Goal: Task Accomplishment & Management: Manage account settings

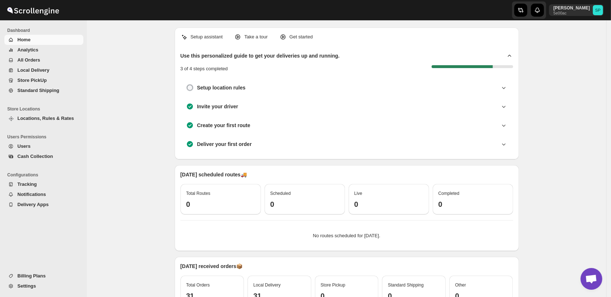
click at [37, 91] on span "Standard Shipping" at bounding box center [38, 90] width 42 height 5
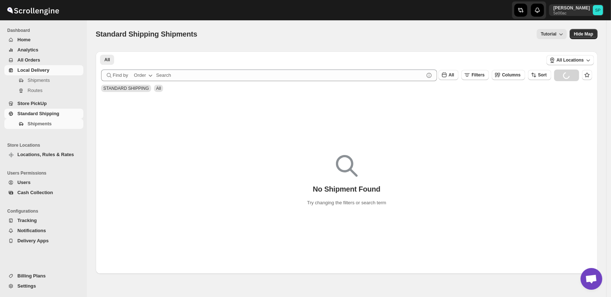
click at [32, 72] on span "Local Delivery" at bounding box center [33, 69] width 32 height 5
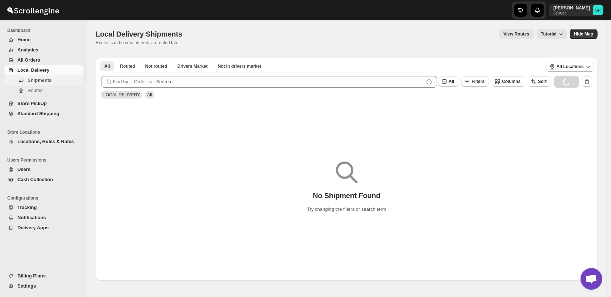
click at [35, 80] on span "Shipments" at bounding box center [40, 80] width 24 height 5
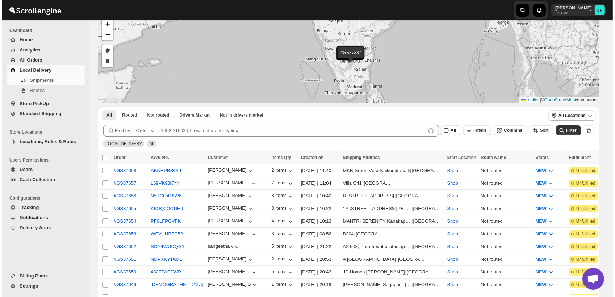
scroll to position [161, 0]
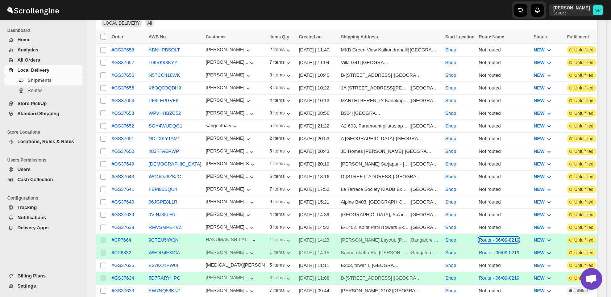
click at [479, 237] on button "Route - 06/09-0219" at bounding box center [499, 239] width 41 height 5
click at [474, 257] on span "View Route" at bounding box center [471, 257] width 24 height 5
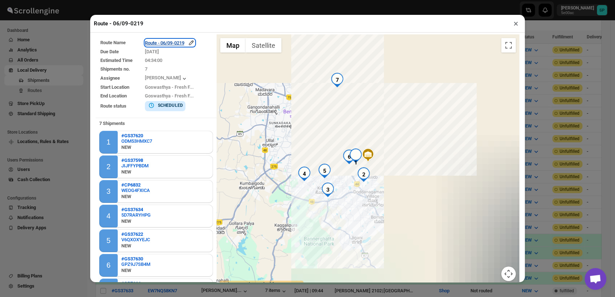
click at [191, 44] on icon "button" at bounding box center [191, 43] width 5 height 5
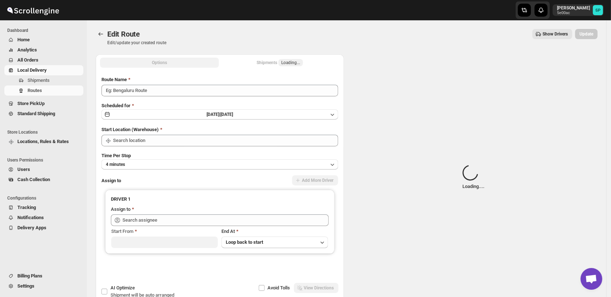
type input "Route - 06/09-0219"
type input "Shop"
type input "[PERSON_NAME] ([EMAIL_ADDRESS][DOMAIN_NAME])"
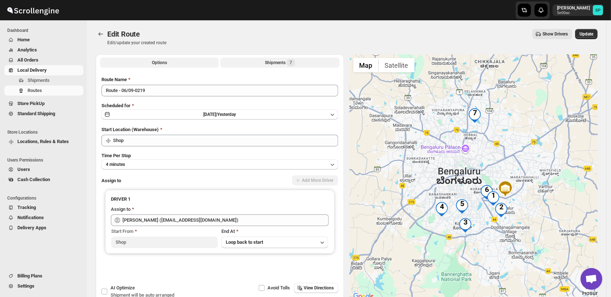
click at [275, 66] on button "Shipments 7" at bounding box center [279, 63] width 119 height 10
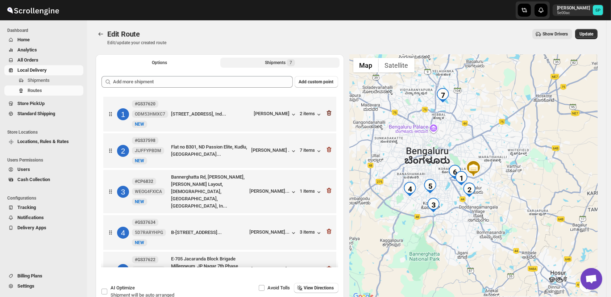
click at [325, 114] on icon "button" at bounding box center [328, 112] width 7 height 7
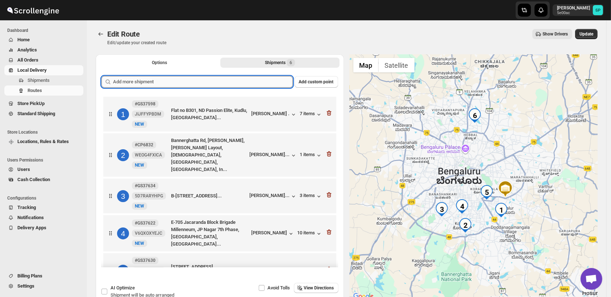
click at [165, 80] on input "text" at bounding box center [203, 82] width 180 height 12
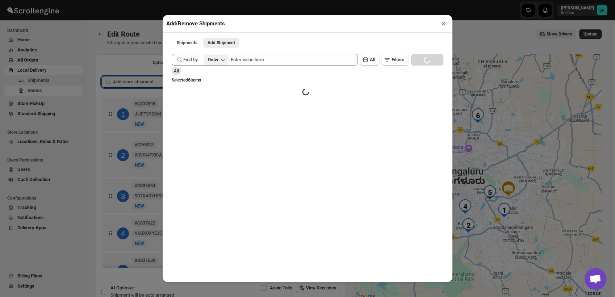
click at [219, 64] on button "Order" at bounding box center [216, 60] width 25 height 10
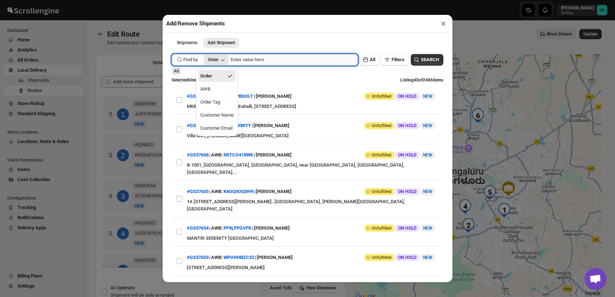
click at [287, 62] on input "text" at bounding box center [294, 60] width 127 height 12
click at [392, 63] on span "Filters" at bounding box center [398, 59] width 13 height 7
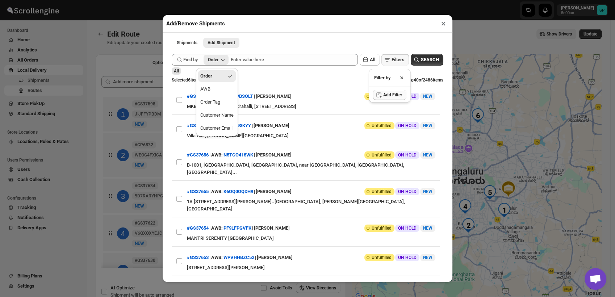
click at [390, 94] on span "Add Filter" at bounding box center [392, 95] width 19 height 6
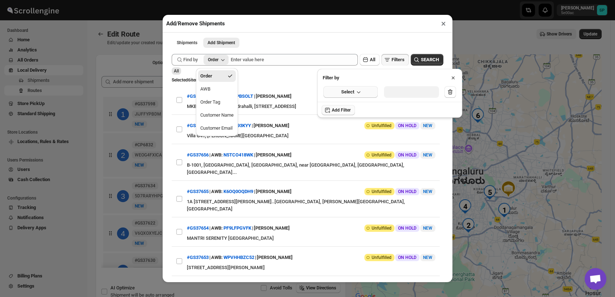
click at [340, 92] on button "Select" at bounding box center [351, 92] width 54 height 12
click at [346, 159] on div "Fulfillment Status" at bounding box center [346, 159] width 36 height 7
click at [400, 94] on div "Select value" at bounding box center [406, 91] width 36 height 7
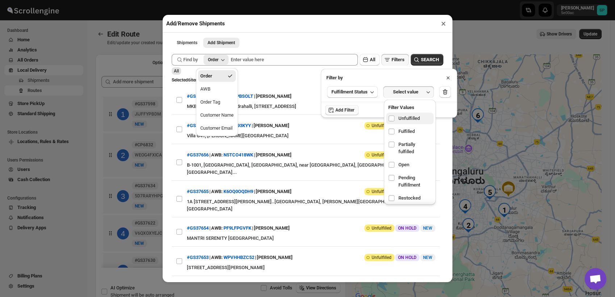
click at [403, 120] on span "Unfulfilled" at bounding box center [409, 118] width 21 height 7
click at [395, 120] on input "checkbox" at bounding box center [392, 119] width 6 height 6
checkbox input "true"
click at [423, 59] on span "SEARCH" at bounding box center [430, 59] width 18 height 7
click at [449, 78] on icon at bounding box center [448, 77] width 3 height 3
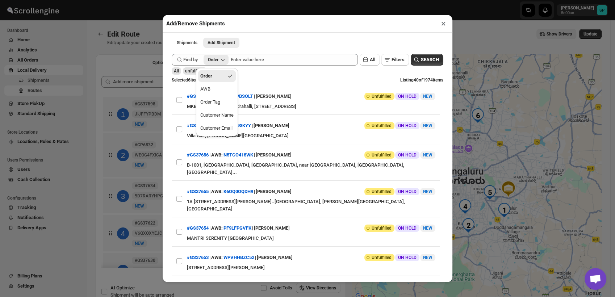
click at [217, 60] on div "Order" at bounding box center [213, 60] width 11 height 6
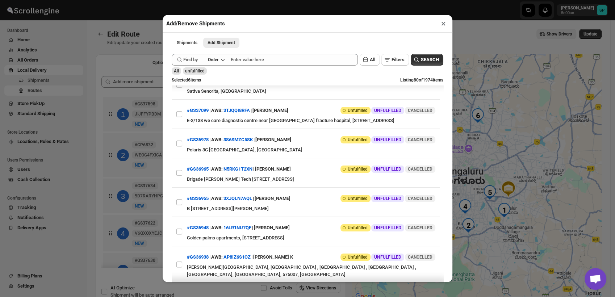
scroll to position [714, 0]
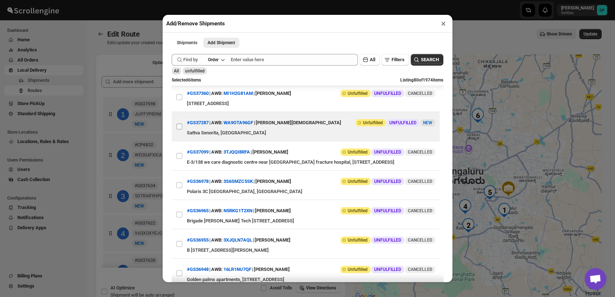
click at [178, 129] on input "View details for 68aa848efc41024ff29d2536" at bounding box center [179, 127] width 6 height 6
checkbox input "true"
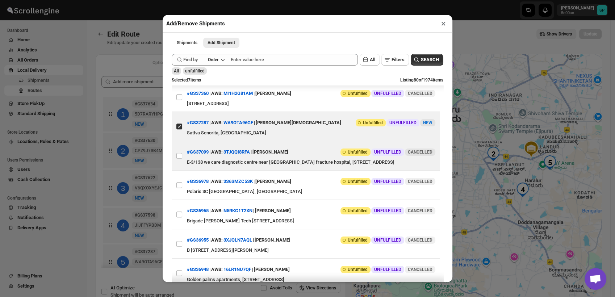
scroll to position [674, 0]
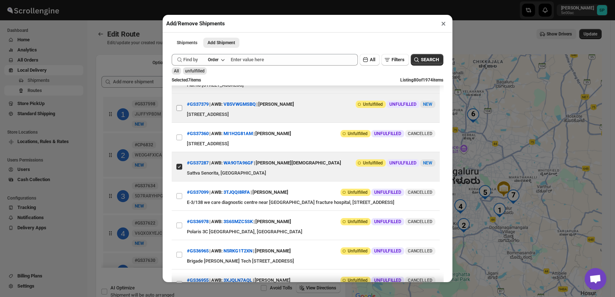
click at [179, 111] on input "View details for 68ade371c0fa9a00bc708d53" at bounding box center [179, 108] width 6 height 6
checkbox input "true"
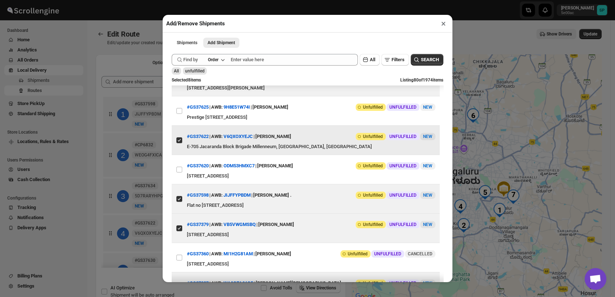
scroll to position [553, 0]
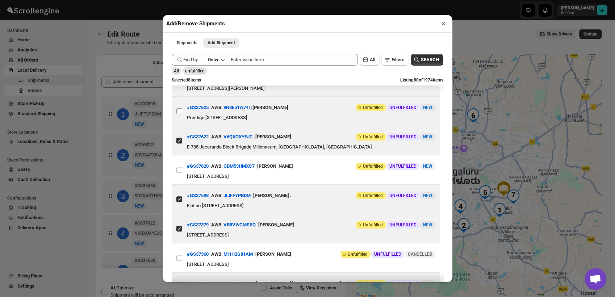
click at [178, 114] on input "View details for 68badf9c460e7d7809206dfa" at bounding box center [179, 111] width 6 height 6
checkbox input "true"
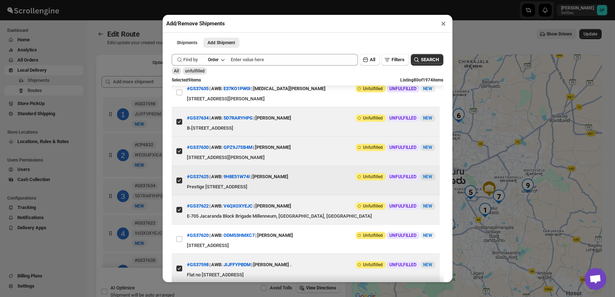
scroll to position [473, 0]
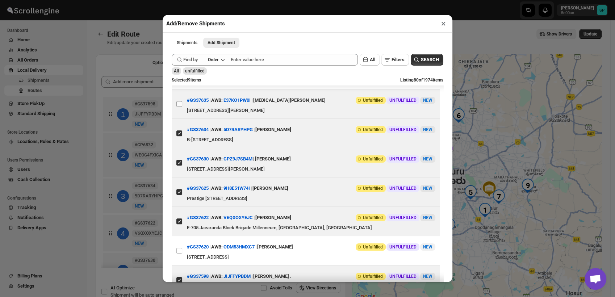
click at [179, 107] on input "View details for 68bbc9a1460e7d7809207ad3" at bounding box center [179, 104] width 6 height 6
checkbox input "true"
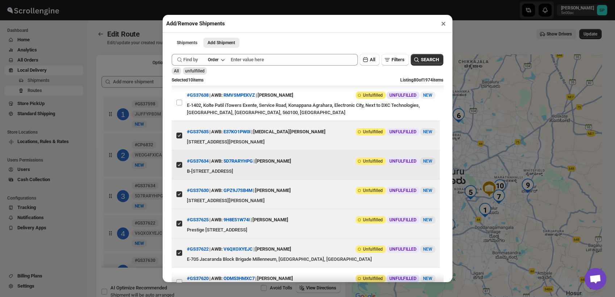
scroll to position [432, 0]
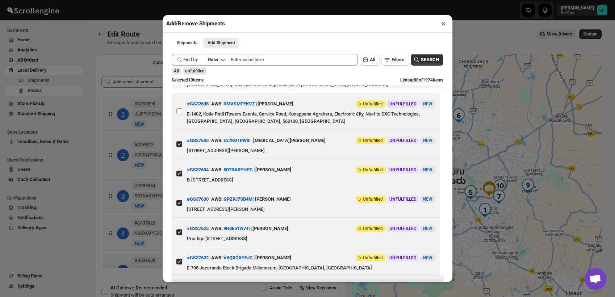
click at [178, 114] on input "View details for 68bbf893460e7d7809207d25" at bounding box center [179, 111] width 6 height 6
checkbox input "true"
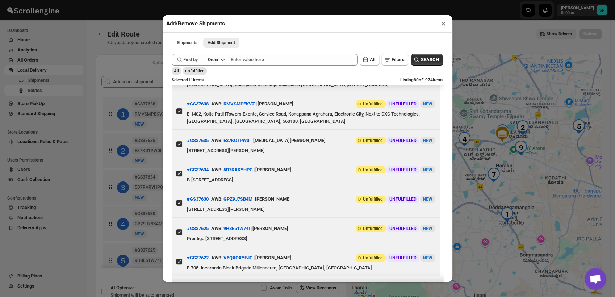
click at [181, 81] on input "View details for 68bbfa39460e7d7809207d3b" at bounding box center [179, 78] width 6 height 6
checkbox input "true"
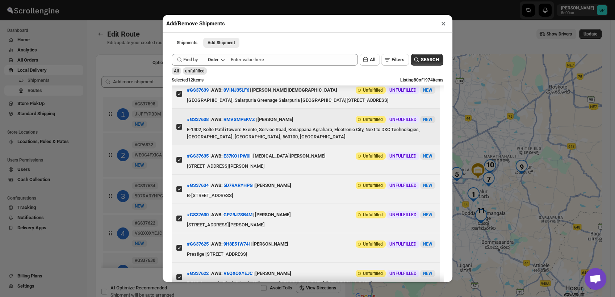
scroll to position [352, 0]
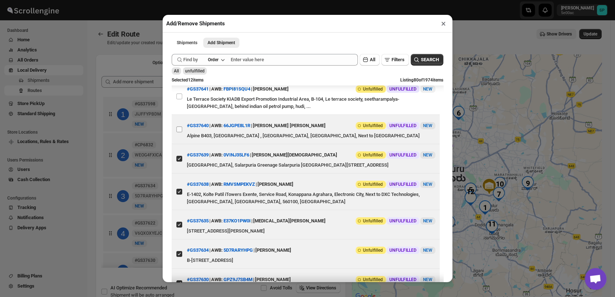
click at [180, 132] on input "View details for 68bc0421460e7d7809207dbe" at bounding box center [179, 129] width 6 height 6
checkbox input "true"
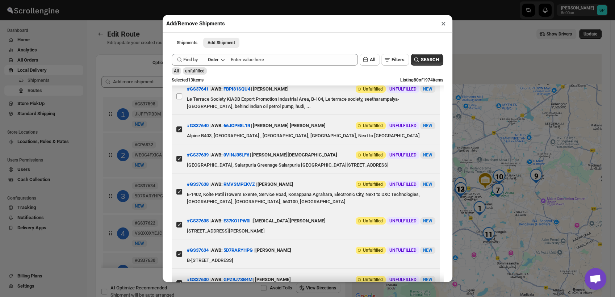
click at [180, 99] on input "View details for 68bc2777460e7d7809207fac" at bounding box center [179, 96] width 6 height 6
checkbox input "true"
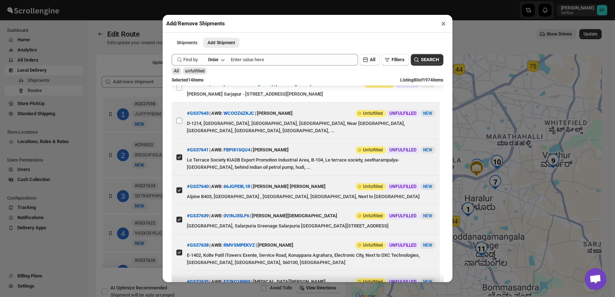
scroll to position [271, 0]
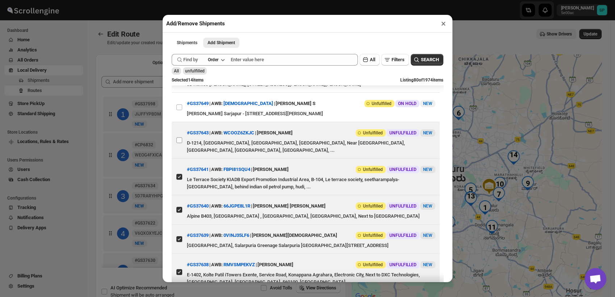
click at [178, 143] on input "View details for 68bc2d34460e7d7809208022" at bounding box center [179, 140] width 6 height 6
checkbox input "true"
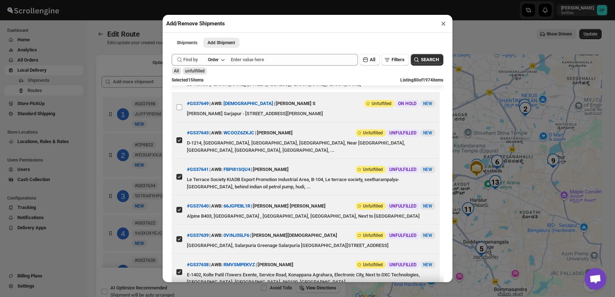
click at [176, 110] on input "View details for 68bc4a11460e7d78092081e1" at bounding box center [179, 107] width 6 height 6
checkbox input "true"
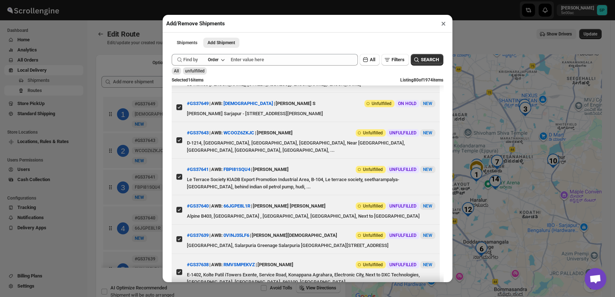
click at [179, 81] on input "View details for 68bc4f84460e7d7809208234" at bounding box center [179, 78] width 6 height 6
checkbox input "true"
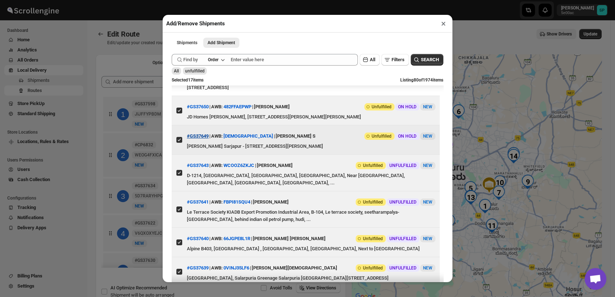
scroll to position [231, 0]
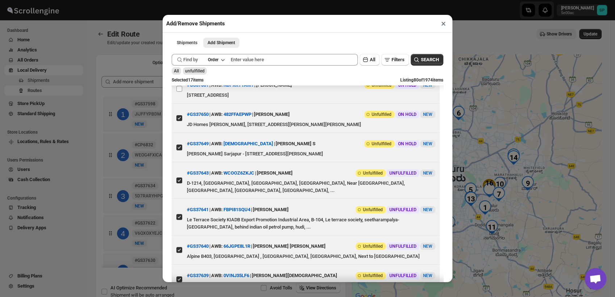
click at [180, 92] on input "View details for 68bc51e0460e7d7809208264" at bounding box center [179, 89] width 6 height 6
checkbox input "true"
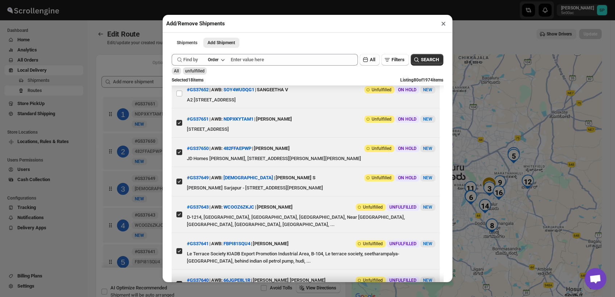
scroll to position [151, 0]
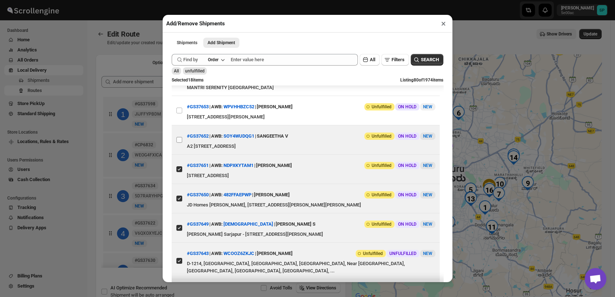
click at [180, 143] on input "View details for 68bc58d8460e7d78092082e1" at bounding box center [179, 140] width 6 height 6
checkbox input "true"
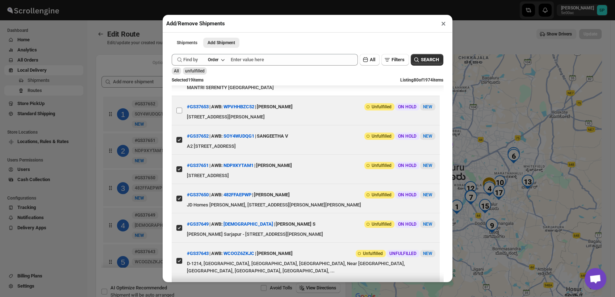
click at [179, 113] on input "View details for 68bcfb7c460e7d7809208a10" at bounding box center [179, 111] width 6 height 6
checkbox input "true"
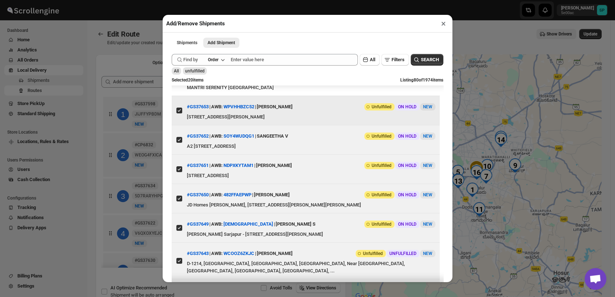
scroll to position [110, 0]
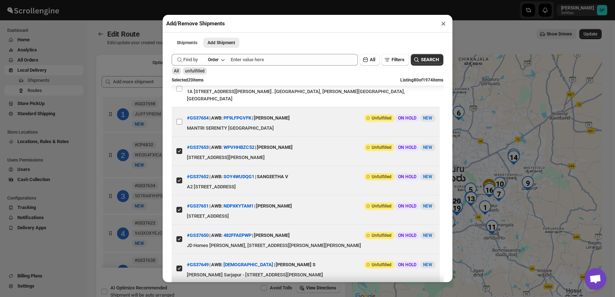
click at [179, 125] on input "View details for 68bd0d69460e7d7809208a97" at bounding box center [179, 122] width 6 height 6
checkbox input "true"
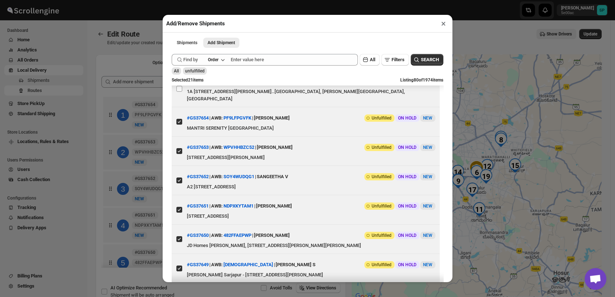
click at [179, 87] on input "View details for 68bd0f81460e7d7809208aae" at bounding box center [179, 89] width 6 height 6
checkbox input "true"
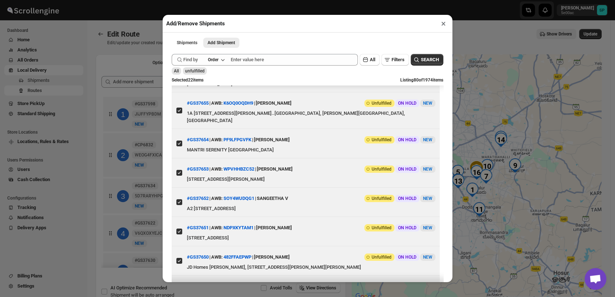
scroll to position [0, 0]
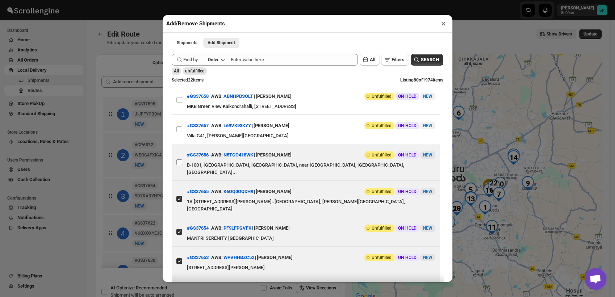
click at [180, 163] on input "View details for 68bd13af460e7d7809208ad0" at bounding box center [179, 162] width 6 height 6
checkbox input "true"
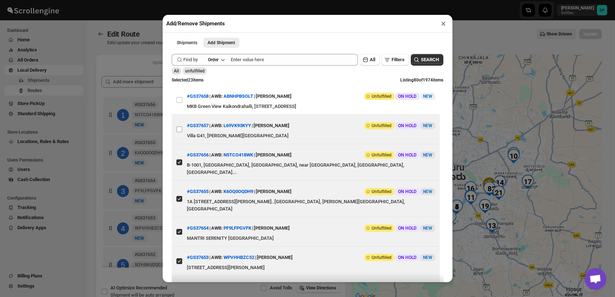
click at [179, 130] on input "View details for 68bd195a460e7d7809208b1a" at bounding box center [179, 129] width 6 height 6
checkbox input "true"
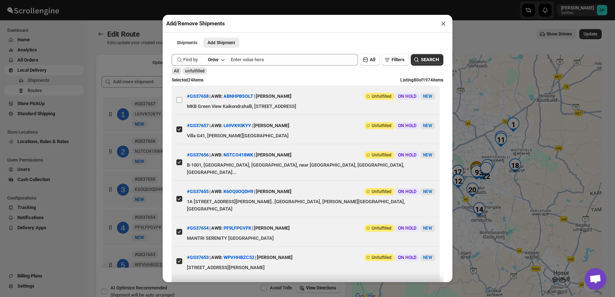
click at [179, 102] on input "View details for 68bd21cb460e7d7809208b8f" at bounding box center [179, 100] width 6 height 6
checkbox input "true"
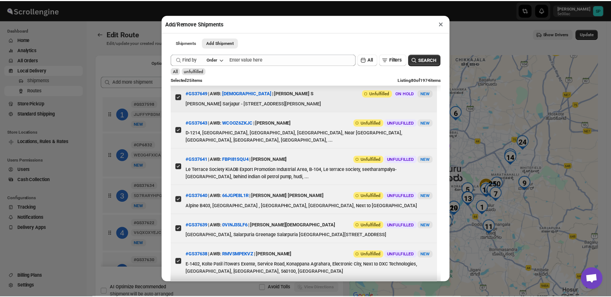
scroll to position [40, 0]
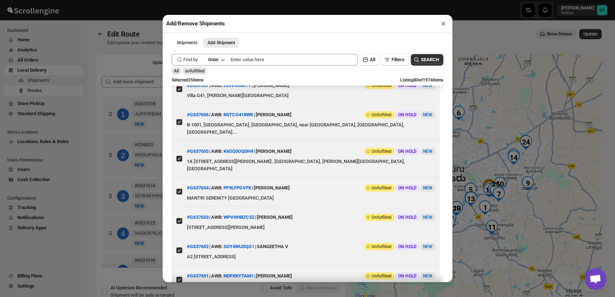
click at [442, 24] on button "×" at bounding box center [444, 23] width 11 height 10
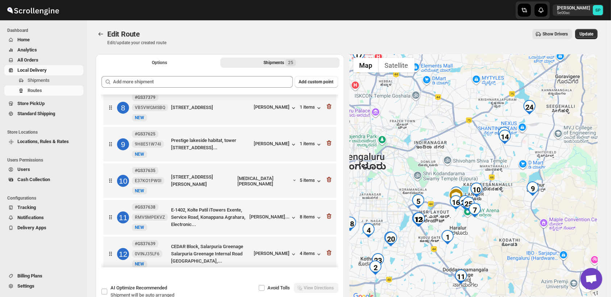
scroll to position [241, 0]
